Goal: Task Accomplishment & Management: Manage account settings

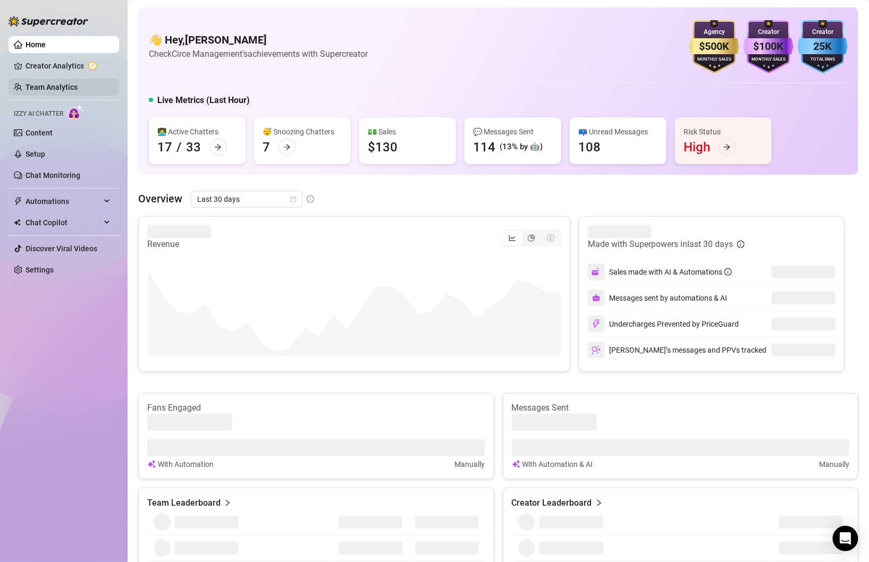
click at [48, 89] on link "Team Analytics" at bounding box center [51, 87] width 52 height 8
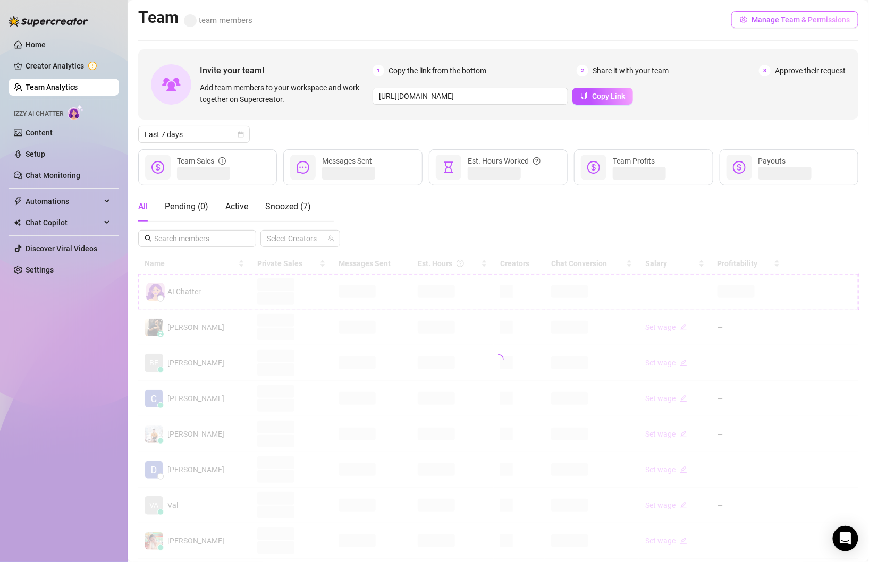
click at [776, 17] on span "Manage Team & Permissions" at bounding box center [800, 19] width 98 height 8
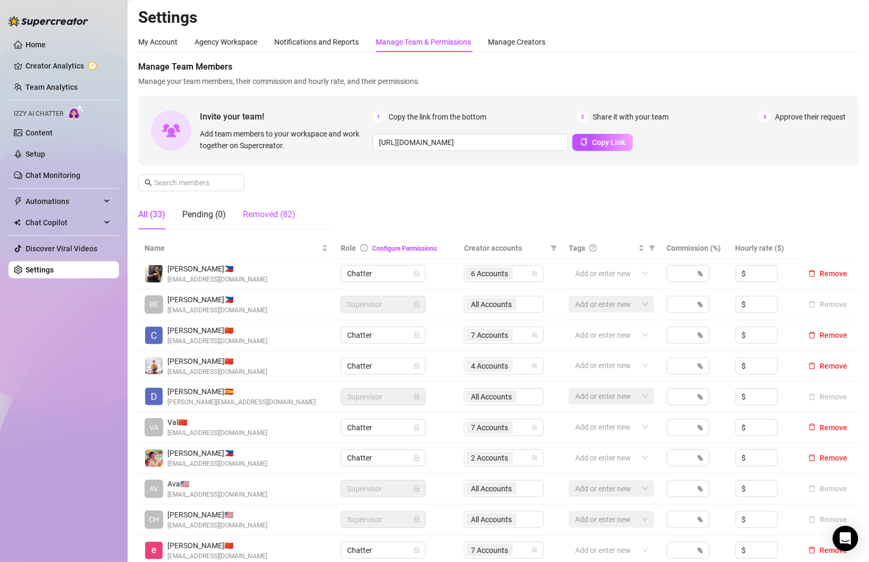
click at [263, 208] on div "Removed (82)" at bounding box center [269, 214] width 53 height 13
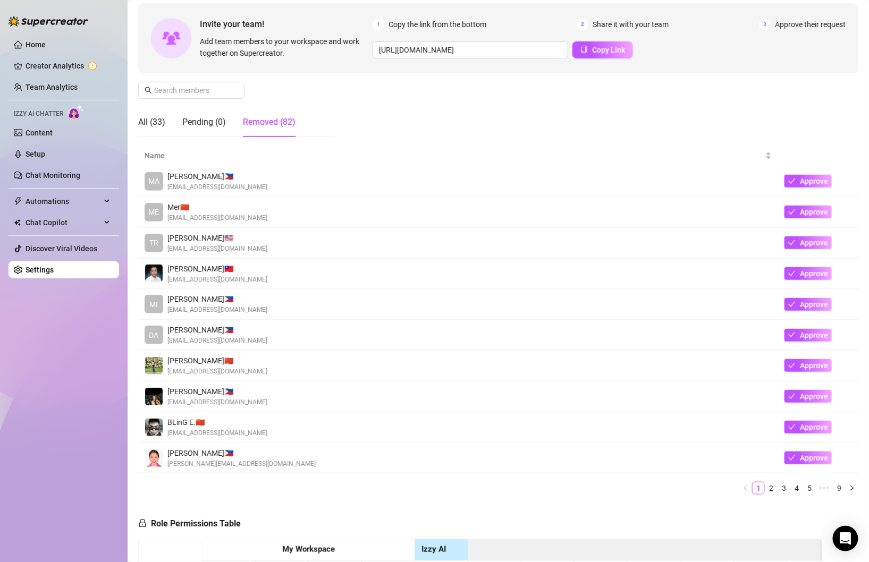
scroll to position [97, 0]
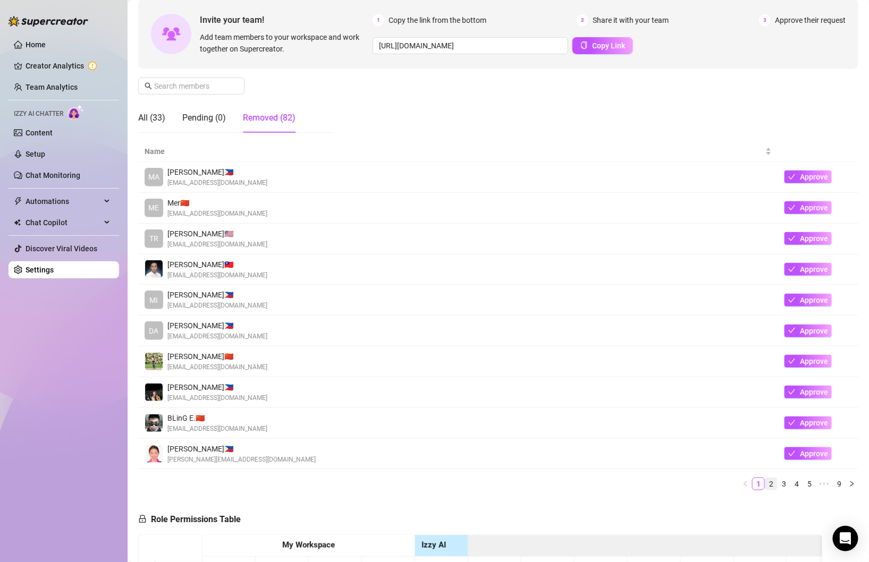
click at [773, 484] on link "2" at bounding box center [771, 484] width 12 height 12
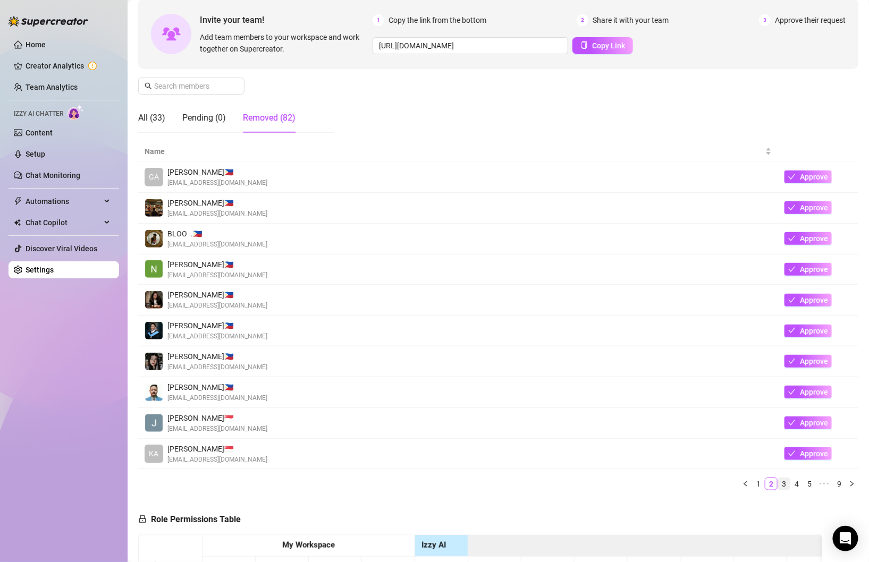
click at [784, 484] on link "3" at bounding box center [784, 484] width 12 height 12
click at [796, 483] on link "4" at bounding box center [796, 484] width 12 height 12
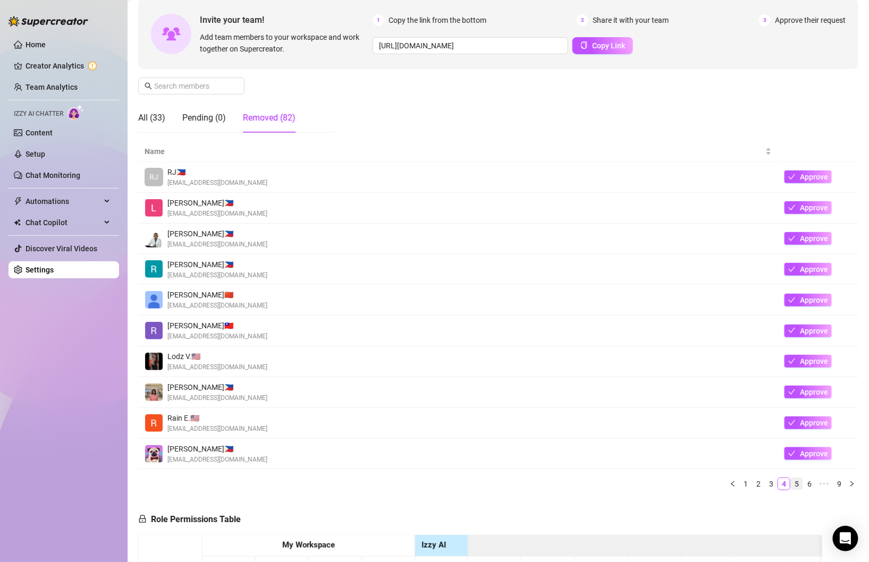
click at [799, 483] on link "5" at bounding box center [796, 484] width 12 height 12
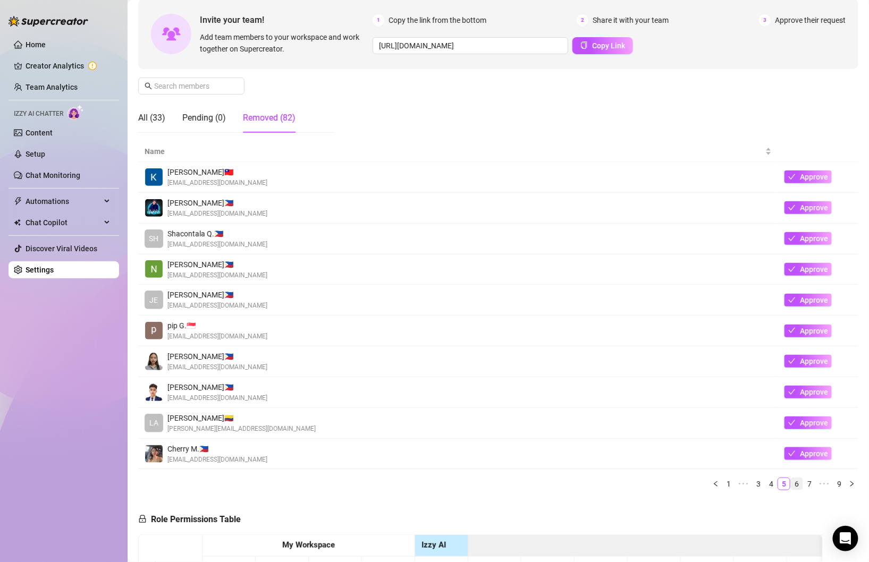
click at [800, 483] on link "6" at bounding box center [796, 484] width 12 height 12
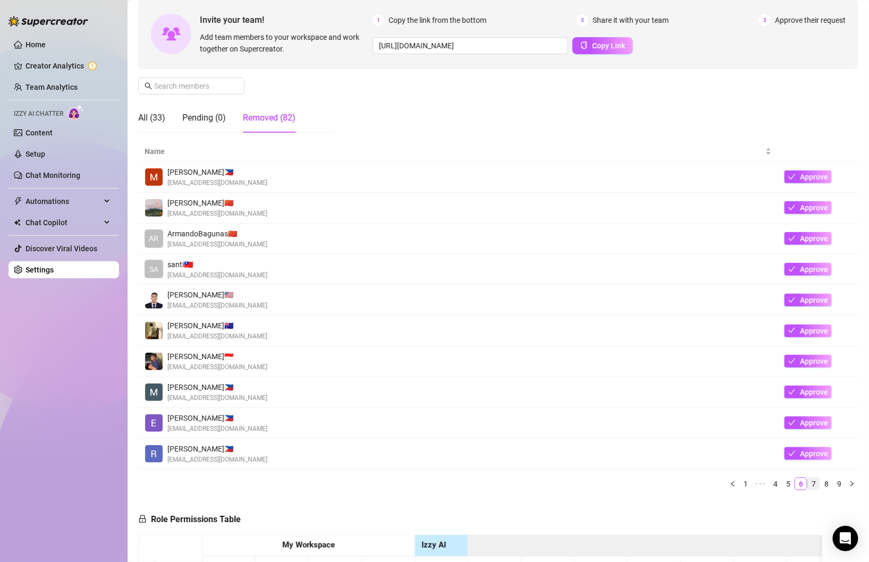
click at [814, 484] on link "7" at bounding box center [813, 484] width 12 height 12
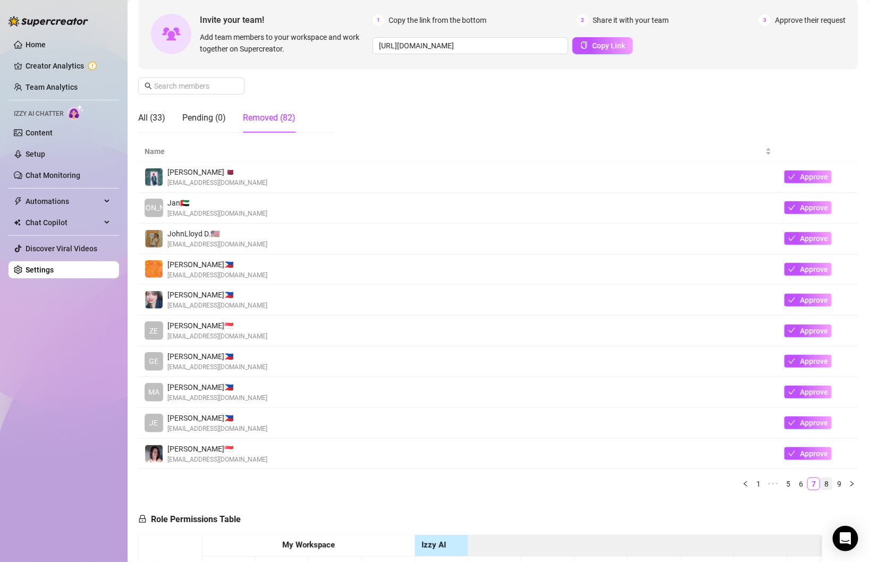
click at [827, 484] on link "8" at bounding box center [826, 484] width 12 height 12
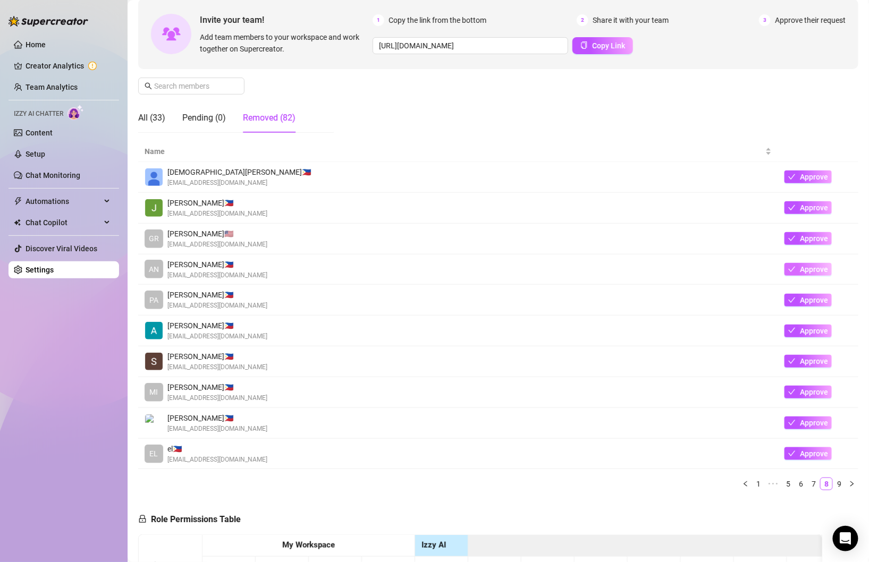
click at [796, 269] on button "Approve" at bounding box center [807, 269] width 47 height 13
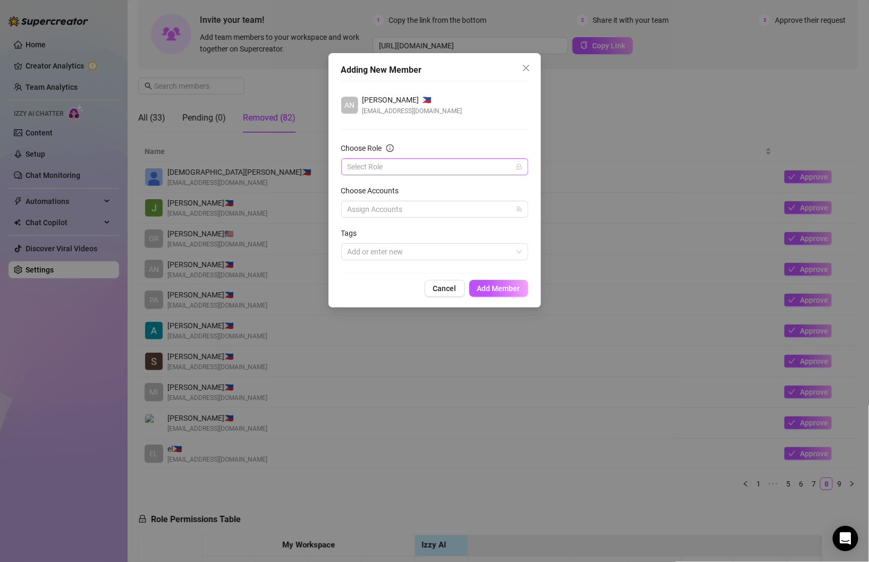
click at [386, 164] on input "Choose Role" at bounding box center [429, 167] width 165 height 16
click at [372, 184] on div "Chatter" at bounding box center [435, 188] width 170 height 12
click at [376, 209] on div at bounding box center [429, 209] width 172 height 15
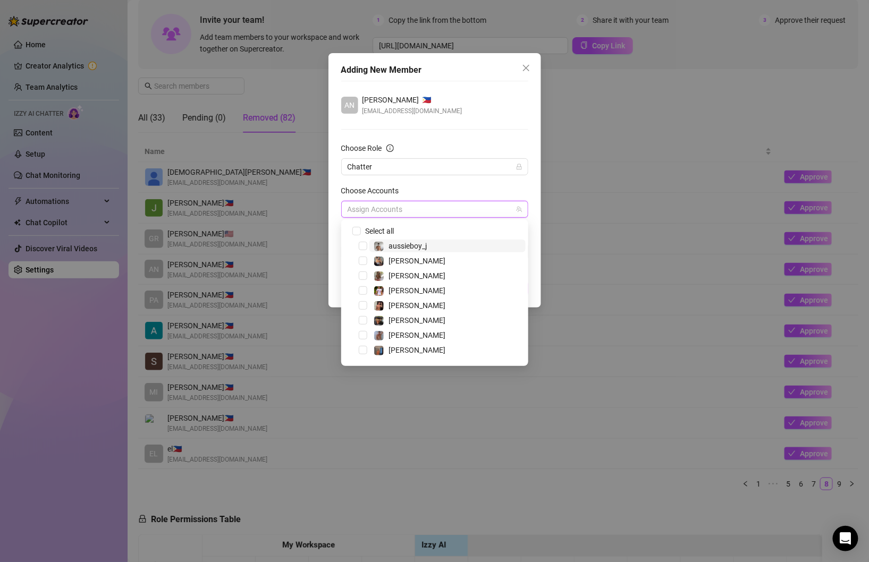
click at [405, 209] on div at bounding box center [429, 209] width 172 height 15
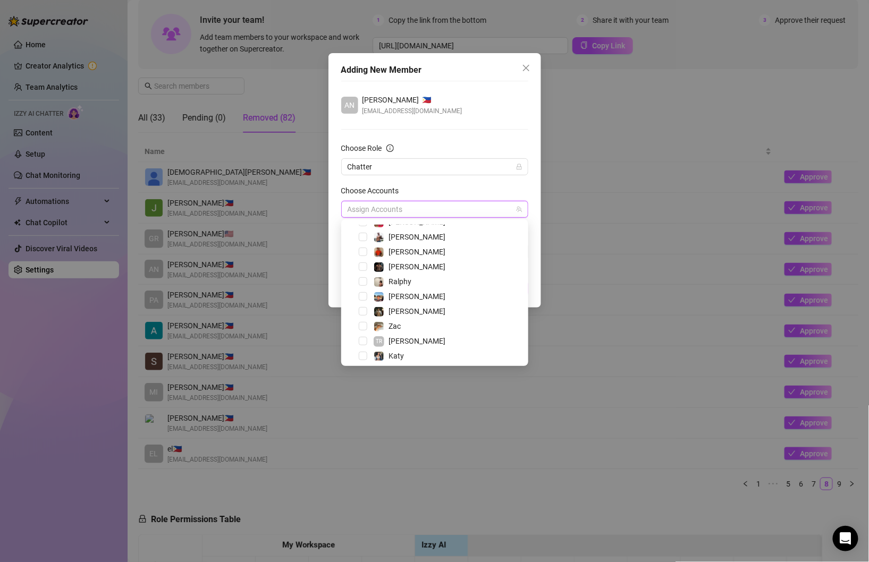
click at [367, 326] on div "Zac" at bounding box center [435, 326] width 182 height 13
click at [363, 325] on span "Select tree node" at bounding box center [363, 326] width 8 height 8
click at [364, 256] on span "Select tree node" at bounding box center [363, 254] width 8 height 8
click at [458, 122] on div "AN Anjo Ty 🇵🇭 [EMAIL_ADDRESS][DOMAIN_NAME] Choose Role Chatter Choose Accounts …" at bounding box center [434, 177] width 187 height 193
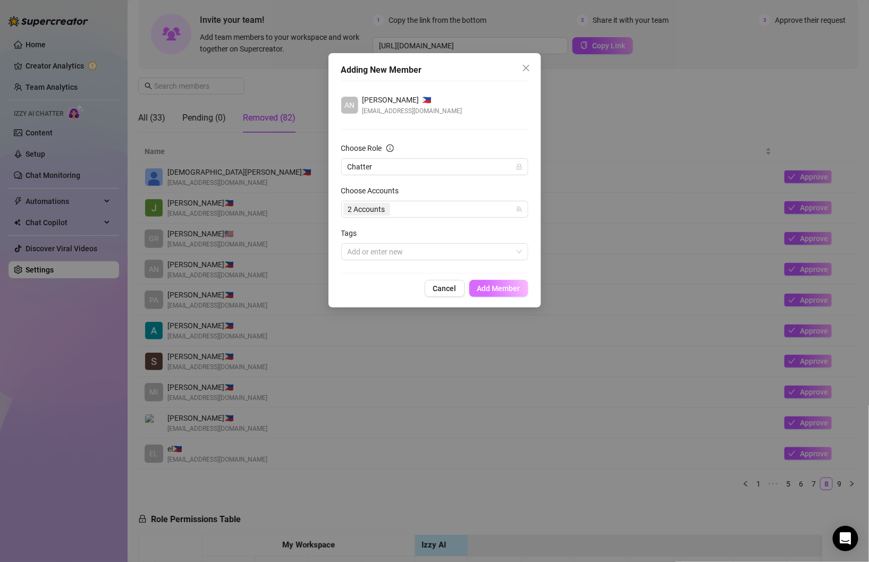
click at [491, 288] on span "Add Member" at bounding box center [498, 288] width 43 height 8
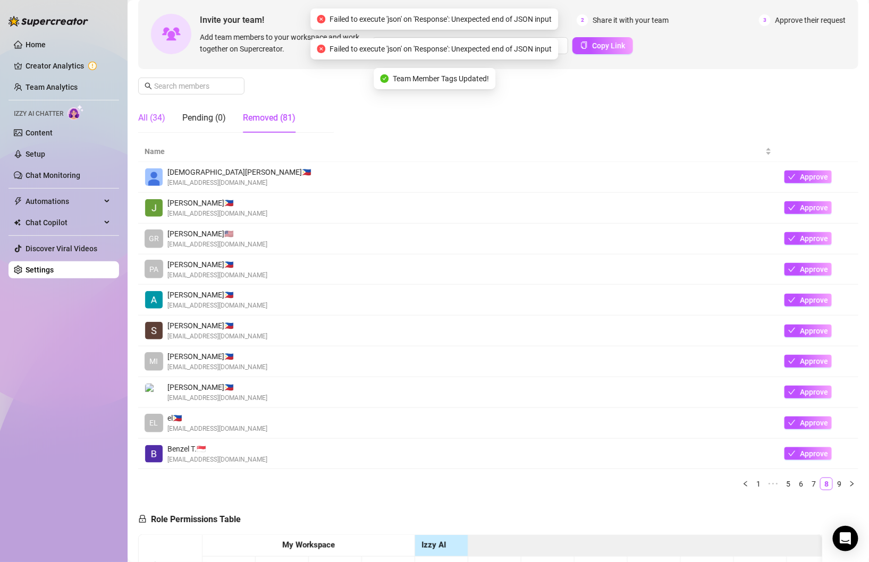
click at [155, 113] on div "All (34)" at bounding box center [151, 118] width 27 height 13
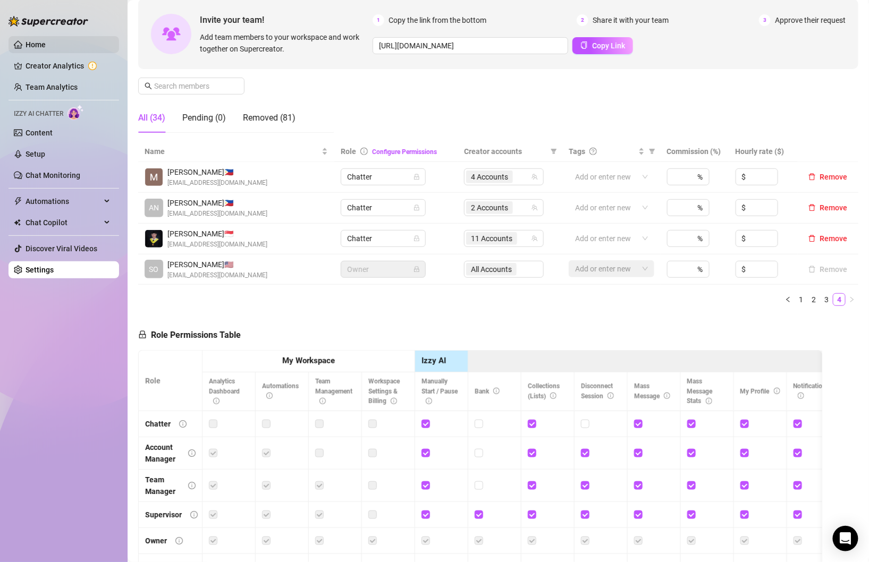
click at [29, 47] on link "Home" at bounding box center [35, 44] width 20 height 8
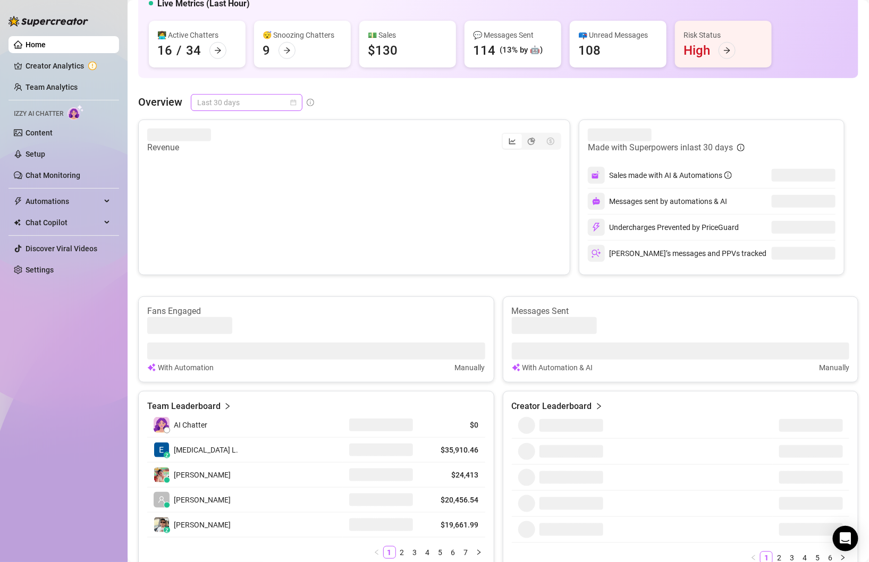
click at [296, 106] on div "Last 30 days" at bounding box center [247, 102] width 112 height 17
click at [237, 185] on div "Custom date" at bounding box center [246, 191] width 95 height 12
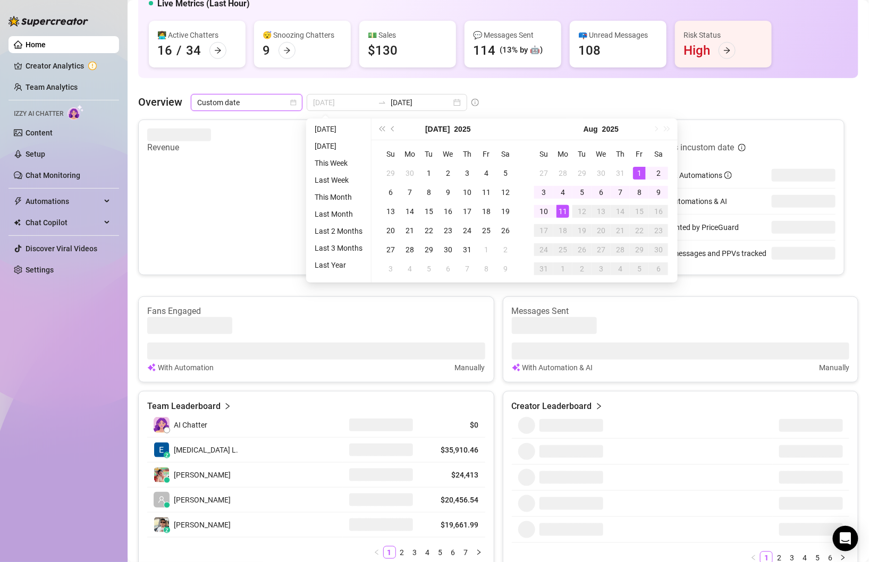
type input "[DATE]"
click at [633, 173] on div "1" at bounding box center [639, 173] width 13 height 13
type input "[DATE]"
click at [547, 214] on div "10" at bounding box center [543, 211] width 13 height 13
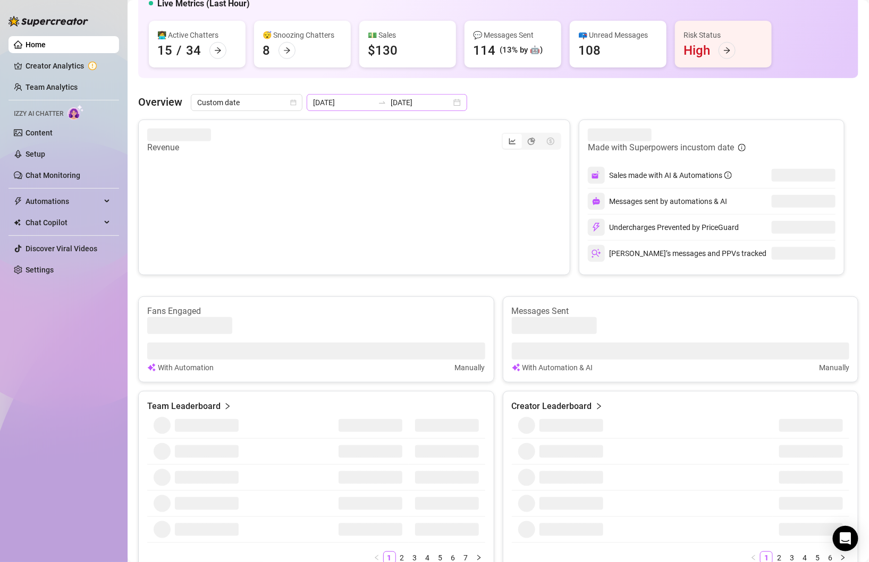
click at [438, 104] on div "[DATE] [DATE]" at bounding box center [387, 102] width 160 height 17
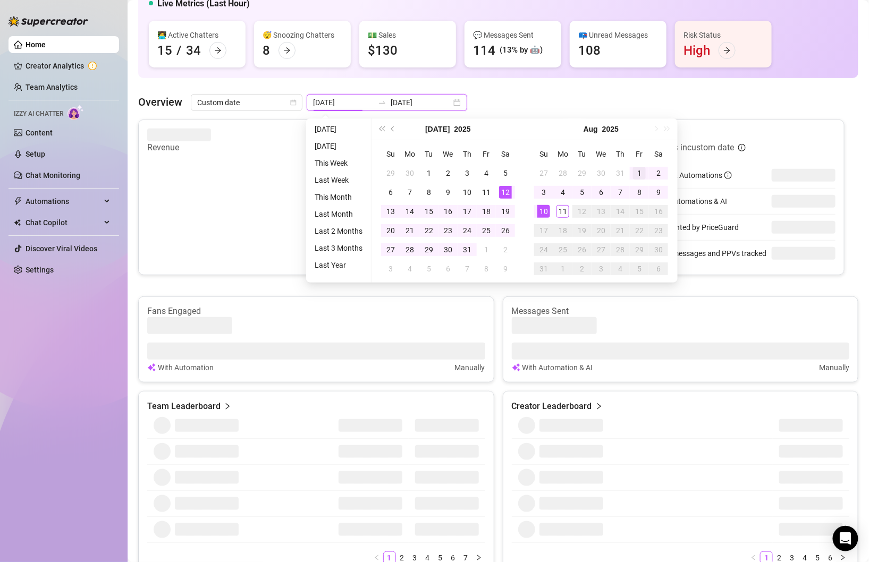
type input "[DATE]"
click at [637, 168] on div "1" at bounding box center [639, 173] width 13 height 13
type input "[DATE]"
click at [542, 208] on div "10" at bounding box center [543, 211] width 13 height 13
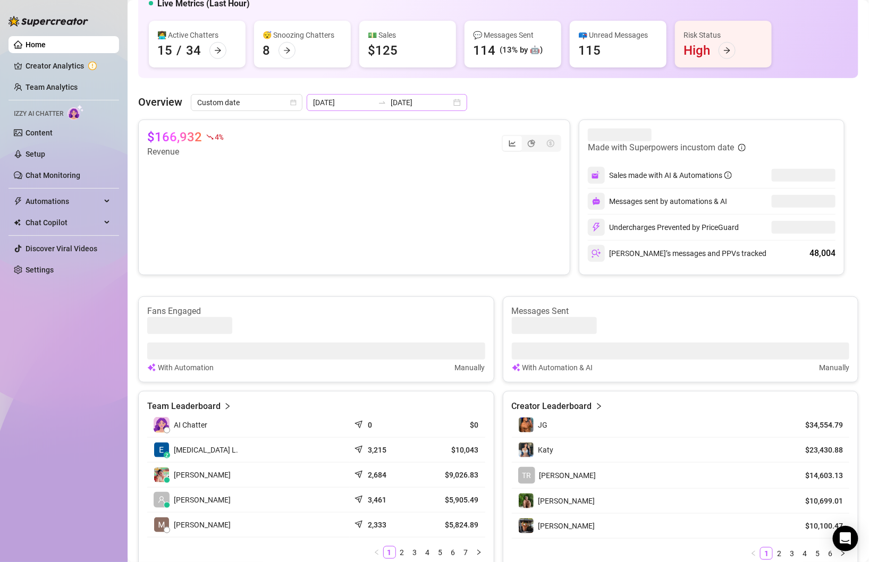
click at [433, 99] on div "[DATE] [DATE]" at bounding box center [387, 102] width 160 height 17
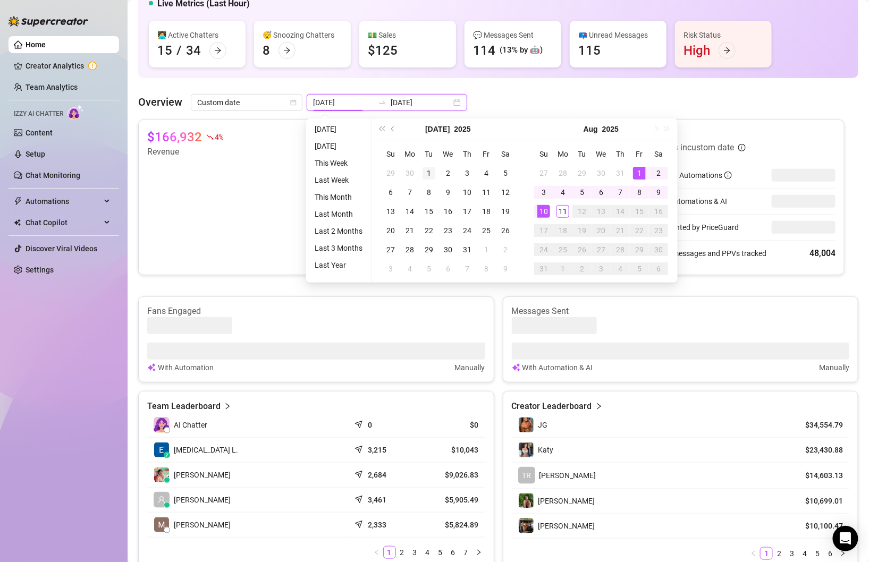
type input "[DATE]"
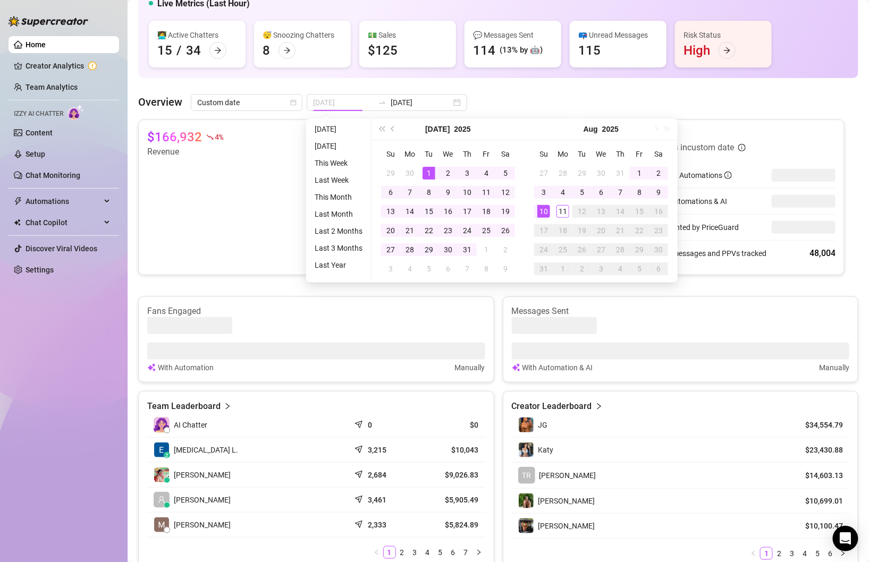
click at [430, 169] on div "1" at bounding box center [428, 173] width 13 height 13
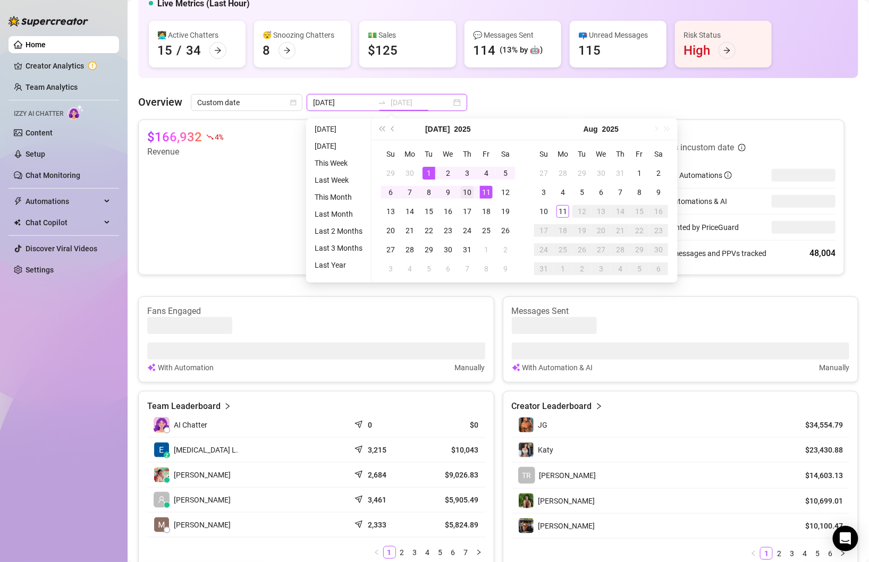
type input "[DATE]"
click at [467, 193] on div "10" at bounding box center [467, 192] width 13 height 13
